Goal: Navigation & Orientation: Find specific page/section

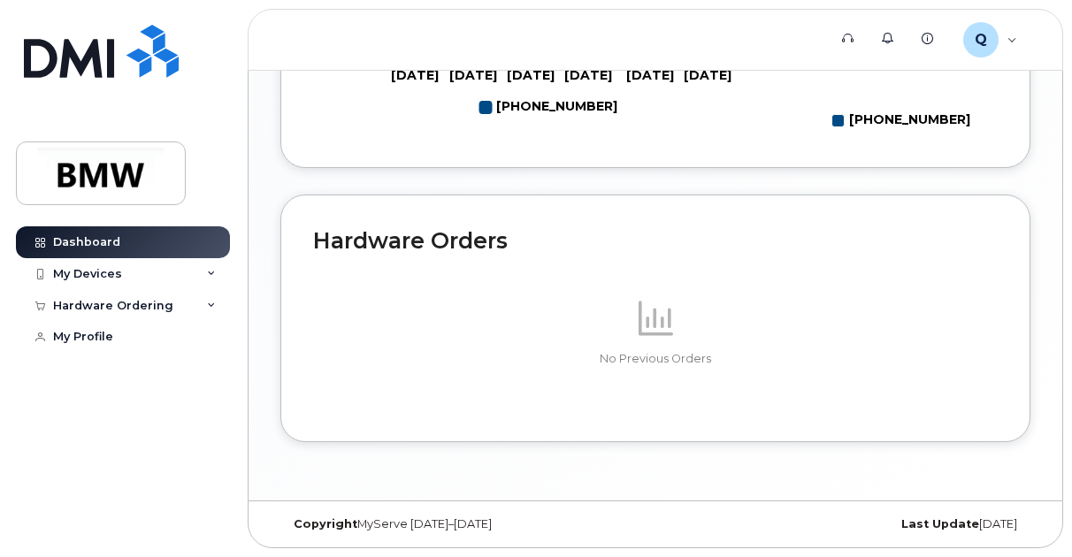
scroll to position [1063, 0]
click at [211, 270] on icon at bounding box center [211, 274] width 9 height 9
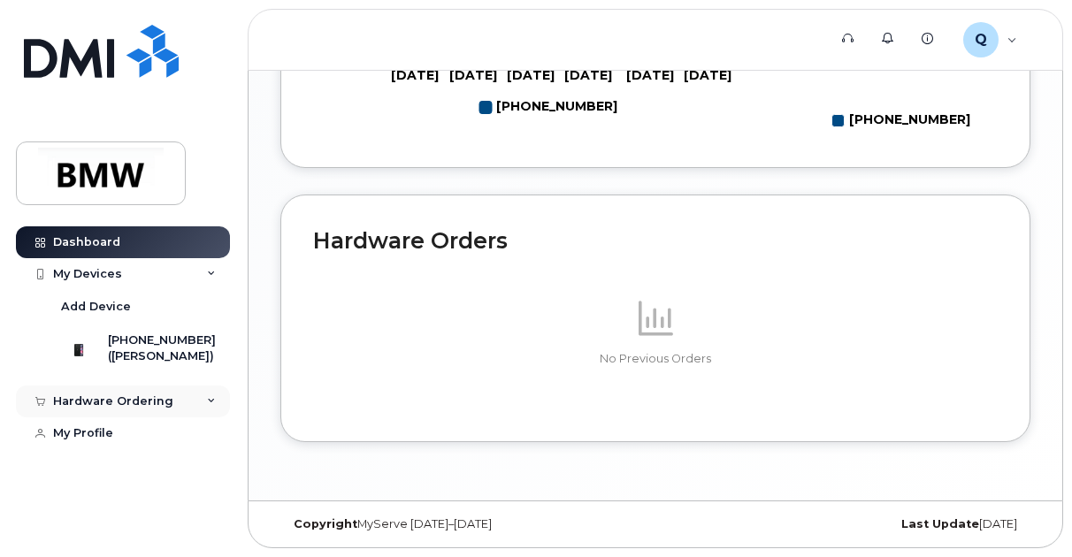
click at [200, 418] on div "Hardware Ordering" at bounding box center [123, 402] width 214 height 32
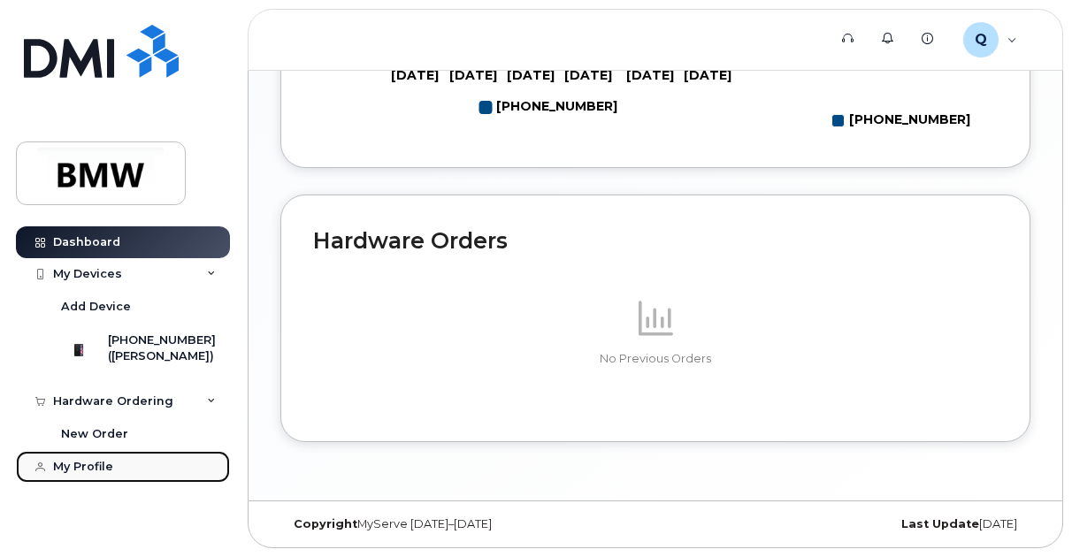
click at [104, 474] on div "My Profile" at bounding box center [83, 467] width 60 height 14
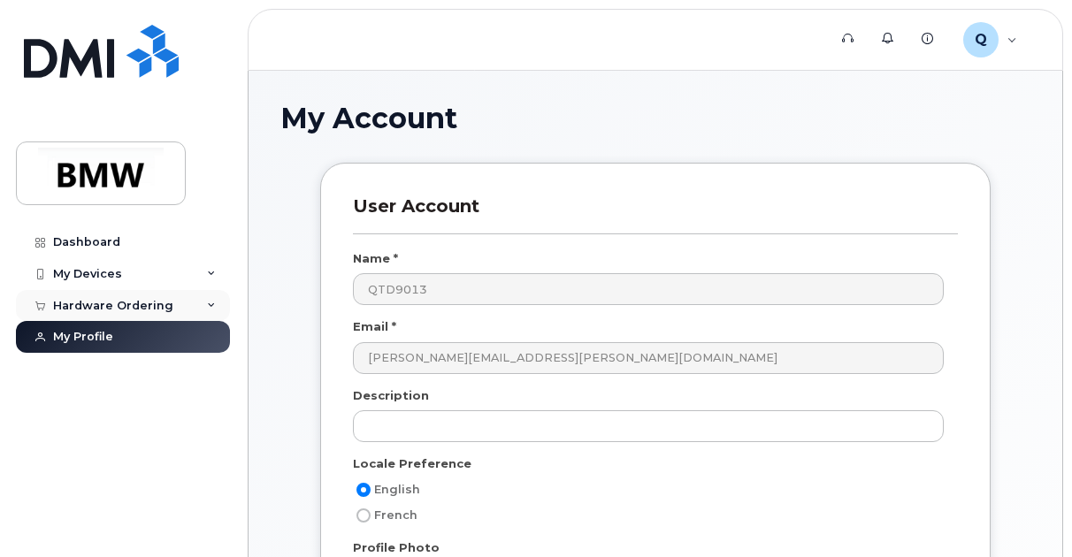
click at [143, 300] on div "Hardware Ordering" at bounding box center [113, 306] width 120 height 14
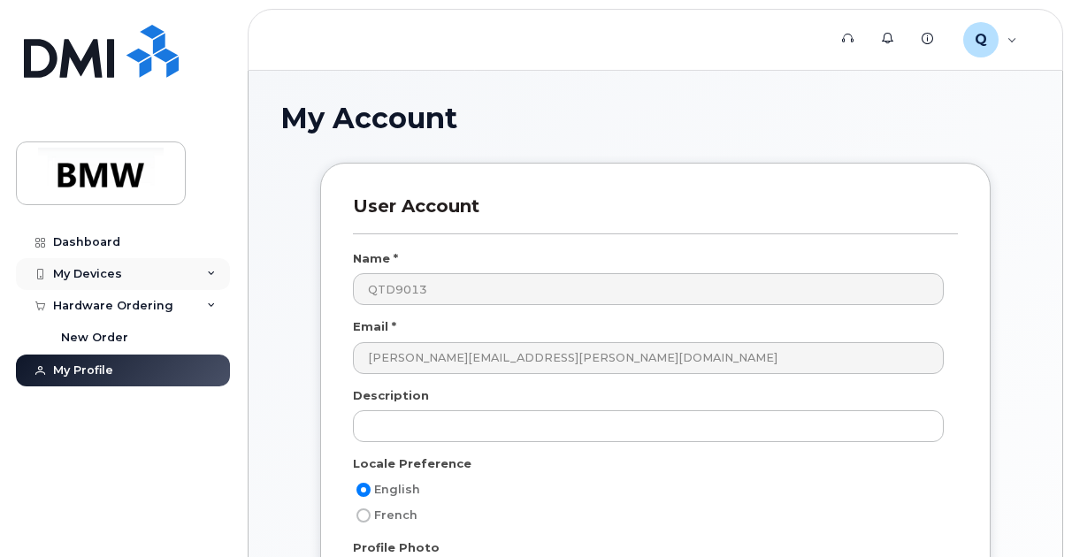
click at [117, 270] on div "My Devices" at bounding box center [87, 274] width 69 height 14
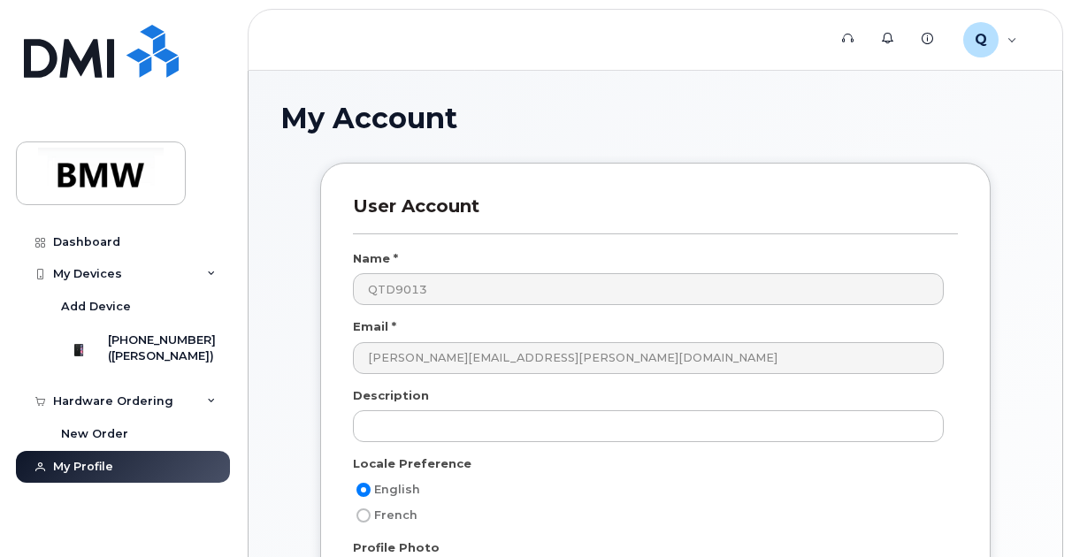
click at [264, 417] on div "My Account User Account Name * QTD9013 Email * tyler.clark@bmwmc.com Descriptio…" at bounding box center [656, 533] width 814 height 924
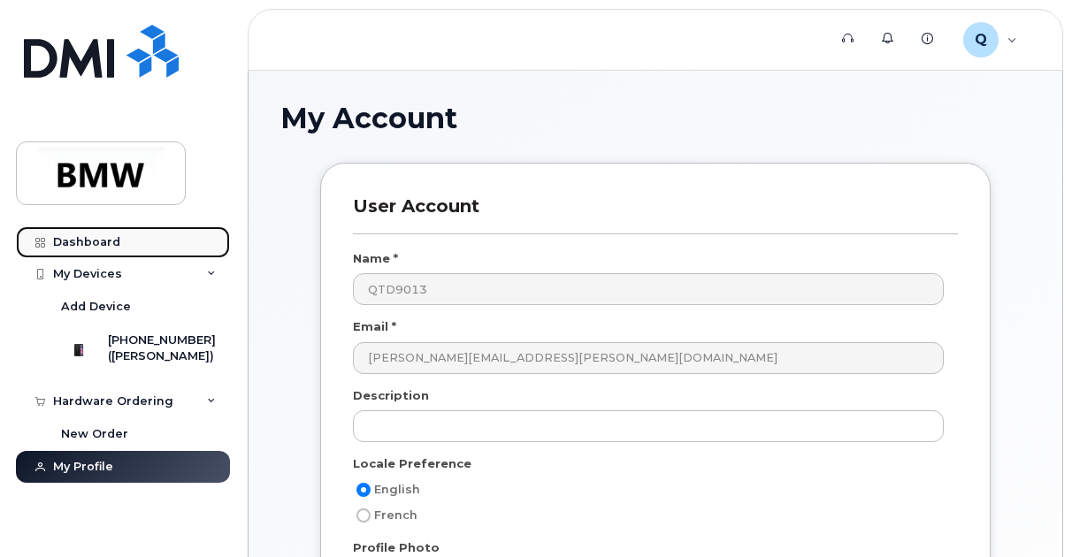
click at [92, 235] on div "Dashboard" at bounding box center [86, 242] width 67 height 14
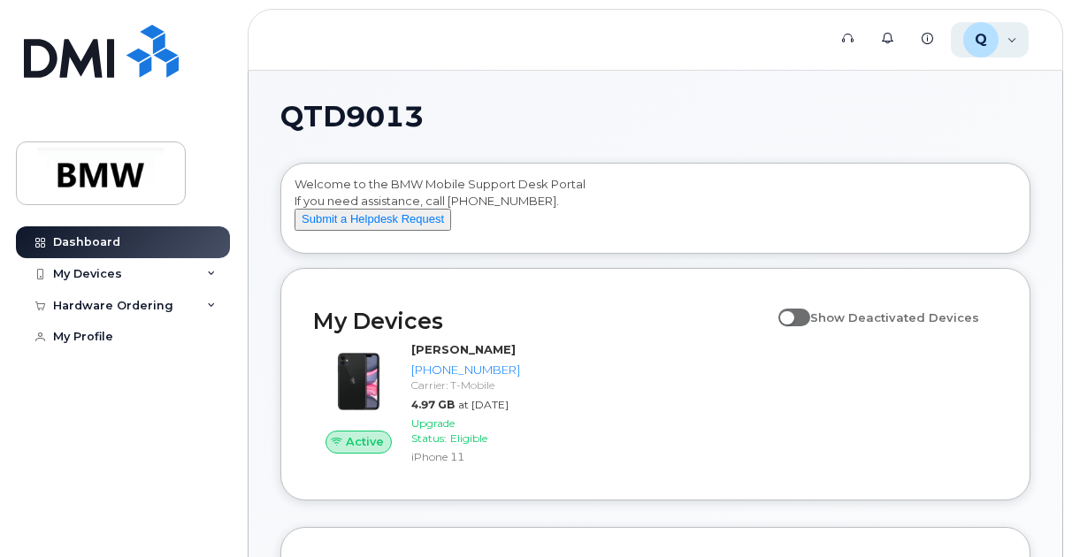
click at [1010, 44] on div "Q QTD9013 Employee" at bounding box center [990, 39] width 79 height 35
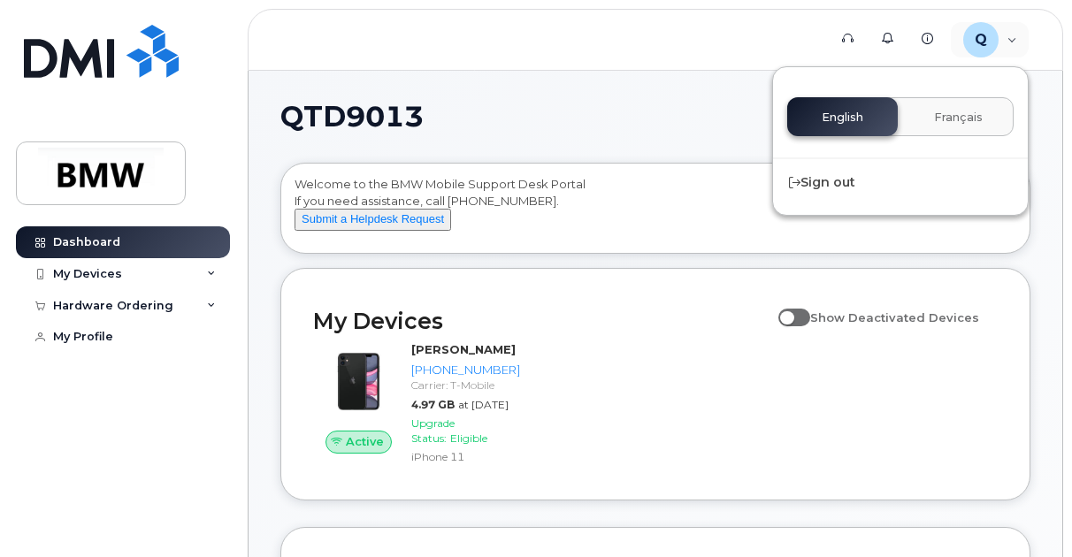
drag, startPoint x: 687, startPoint y: 140, endPoint x: 615, endPoint y: 140, distance: 72.6
